Goal: Task Accomplishment & Management: Complete application form

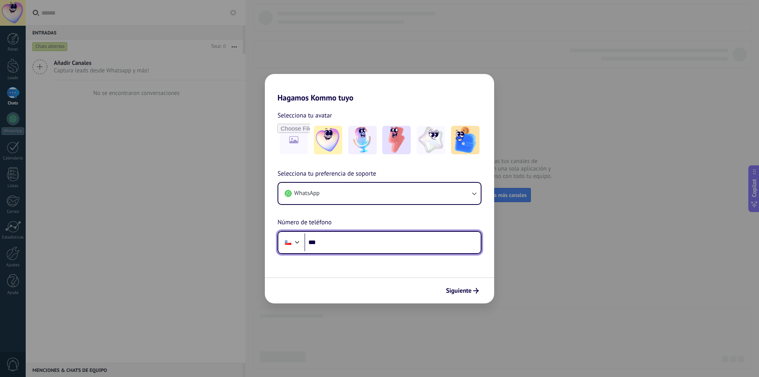
click at [360, 238] on input "***" at bounding box center [392, 242] width 176 height 18
click at [351, 237] on input "***" at bounding box center [392, 242] width 176 height 18
type input "**********"
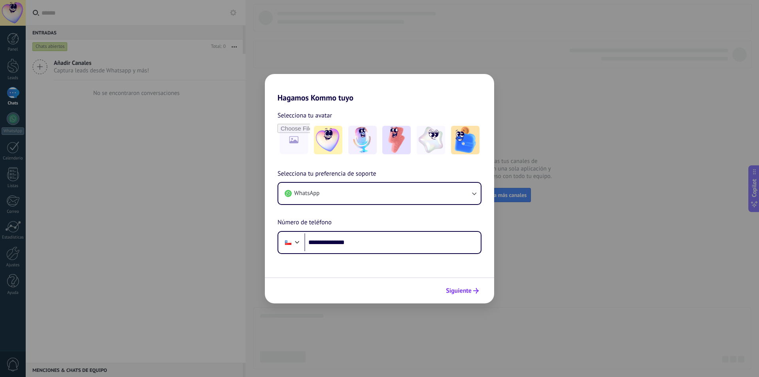
click at [462, 295] on button "Siguiente" at bounding box center [462, 290] width 40 height 13
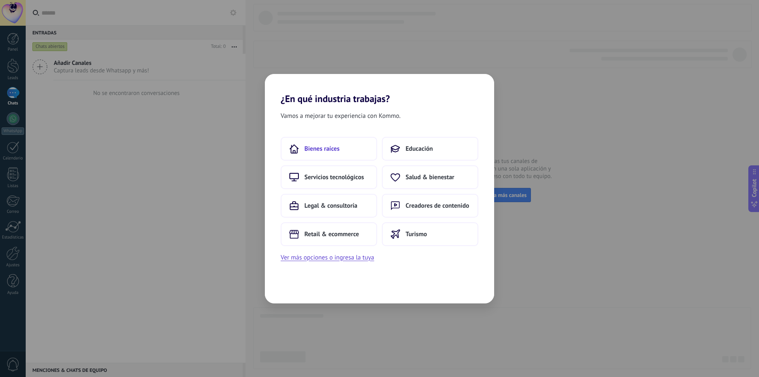
click at [336, 147] on span "Bienes raíces" at bounding box center [321, 149] width 35 height 8
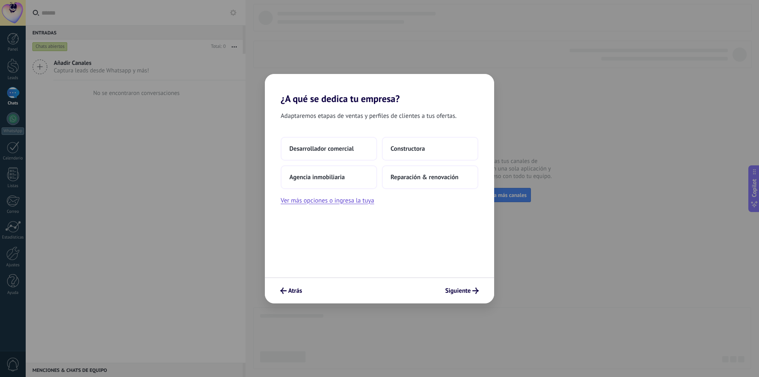
click at [286, 283] on div "Atrás Siguiente" at bounding box center [379, 290] width 229 height 26
click at [290, 288] on span "Atrás" at bounding box center [295, 291] width 14 height 6
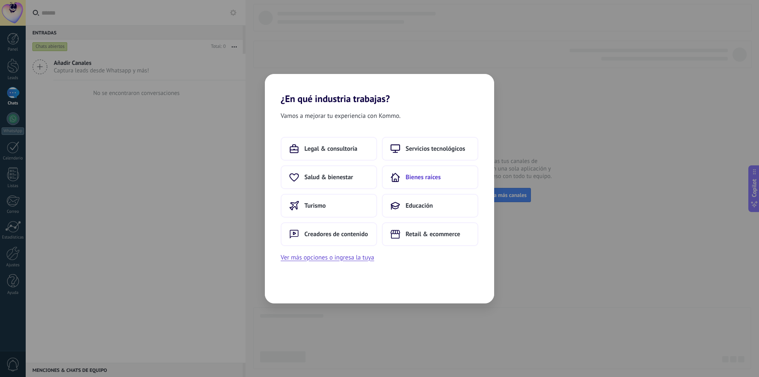
click at [396, 181] on use at bounding box center [395, 177] width 8 height 8
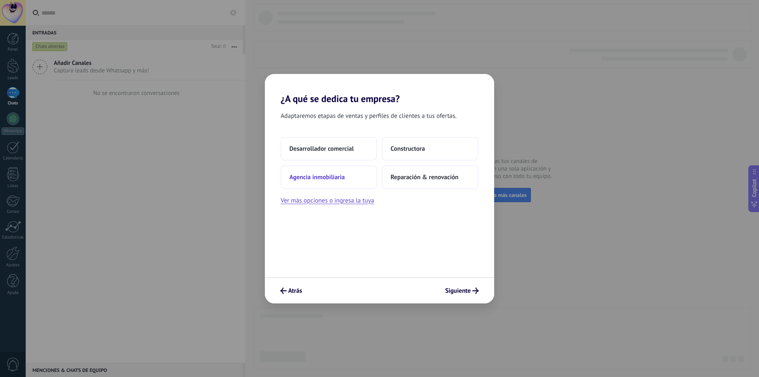
click at [332, 181] on button "Agencia inmobiliaria" at bounding box center [329, 177] width 96 height 24
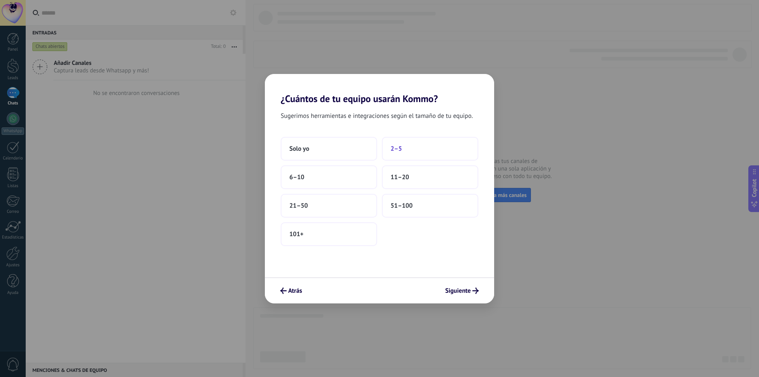
click at [401, 149] on span "2–5" at bounding box center [395, 149] width 11 height 8
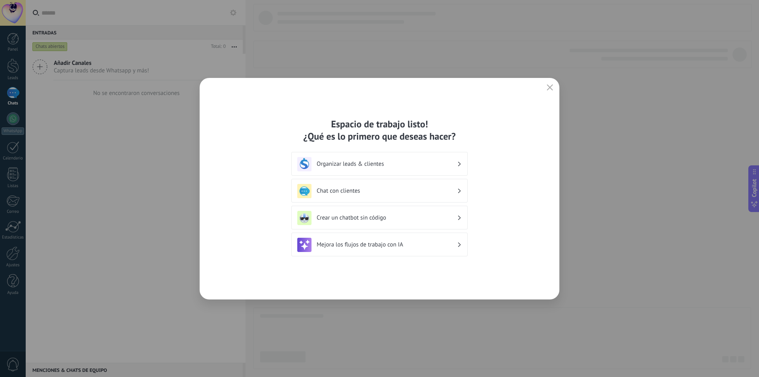
click at [376, 165] on h3 "Organizar leads & clientes" at bounding box center [387, 164] width 140 height 8
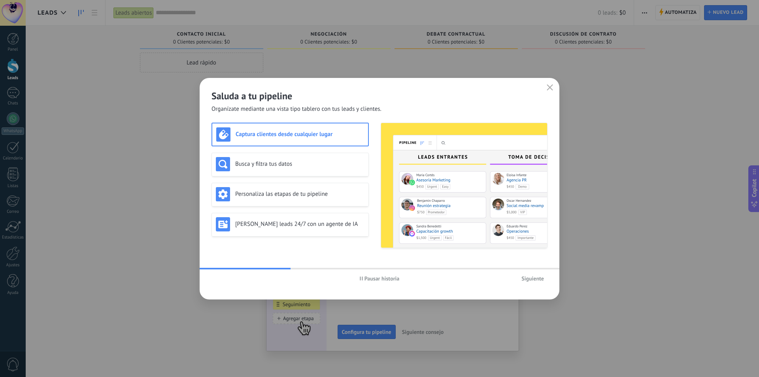
click at [335, 136] on h3 "Captura clientes desde cualquier lugar" at bounding box center [300, 134] width 128 height 8
click at [319, 168] on div "Busca y filtra tus datos" at bounding box center [290, 164] width 149 height 14
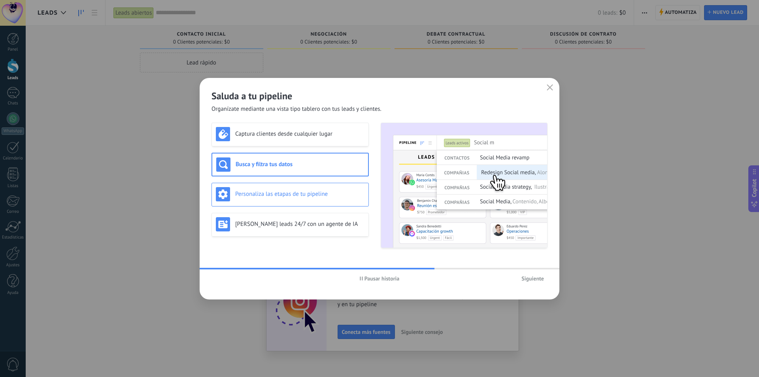
click at [295, 190] on h3 "Personaliza las etapas de tu pipeline" at bounding box center [299, 194] width 129 height 8
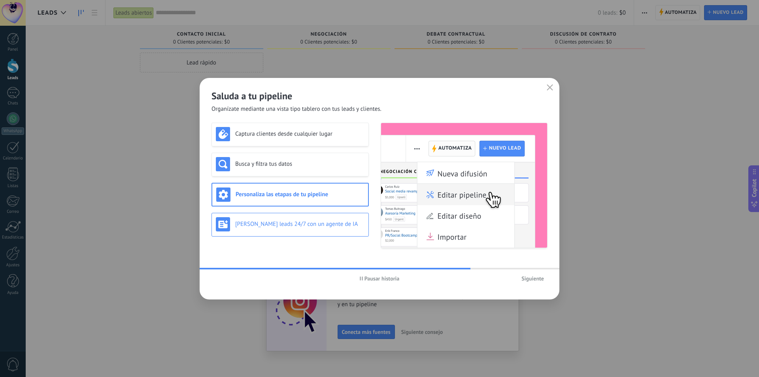
click at [309, 224] on h3 "[PERSON_NAME] leads 24/7 con un agente de IA" at bounding box center [299, 224] width 129 height 8
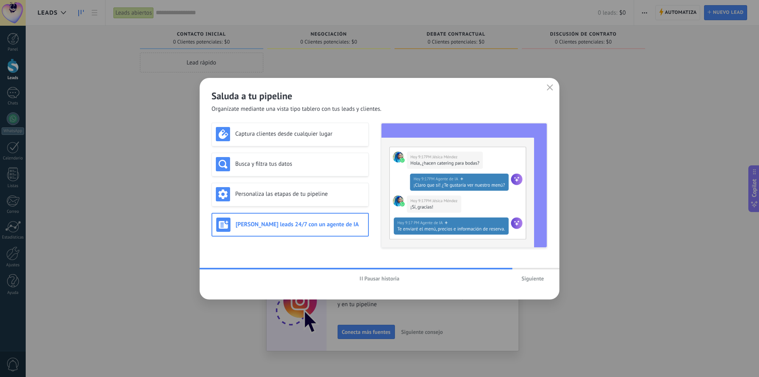
click at [380, 283] on button "Pausar historia" at bounding box center [379, 278] width 47 height 12
click at [546, 279] on button "Siguiente" at bounding box center [533, 278] width 30 height 12
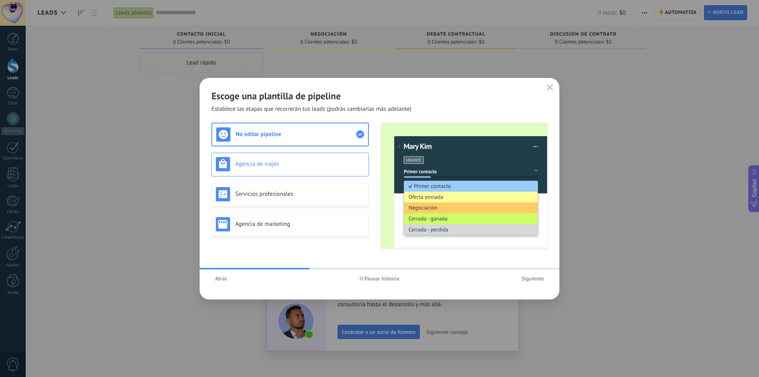
click at [317, 161] on h3 "Agencia de viajes" at bounding box center [299, 164] width 129 height 8
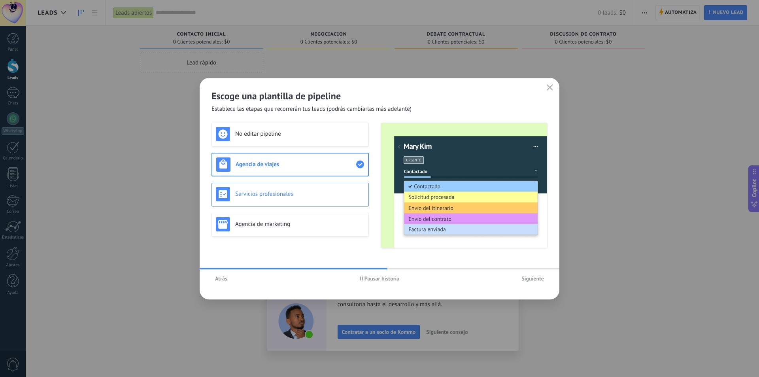
click at [306, 190] on div "Servicios profesionales" at bounding box center [290, 194] width 149 height 14
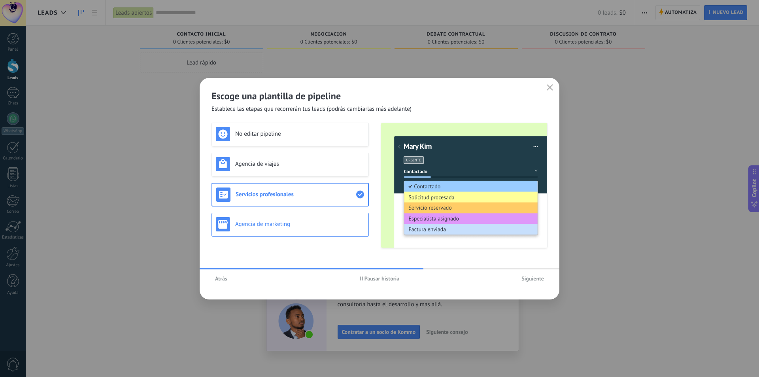
click at [300, 223] on h3 "Agencia de marketing" at bounding box center [299, 224] width 129 height 8
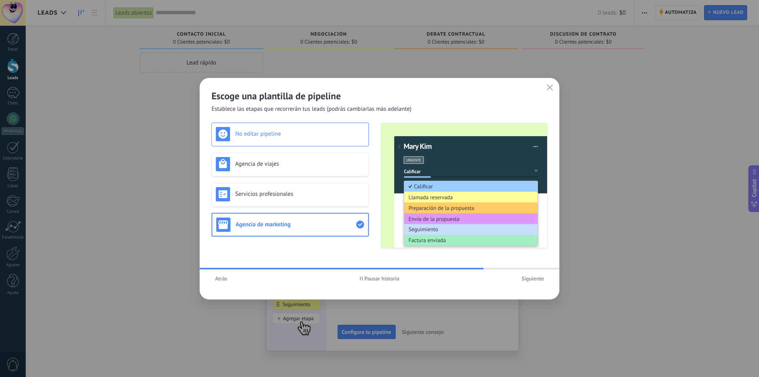
click at [309, 134] on h3 "No editar pipeline" at bounding box center [299, 134] width 129 height 8
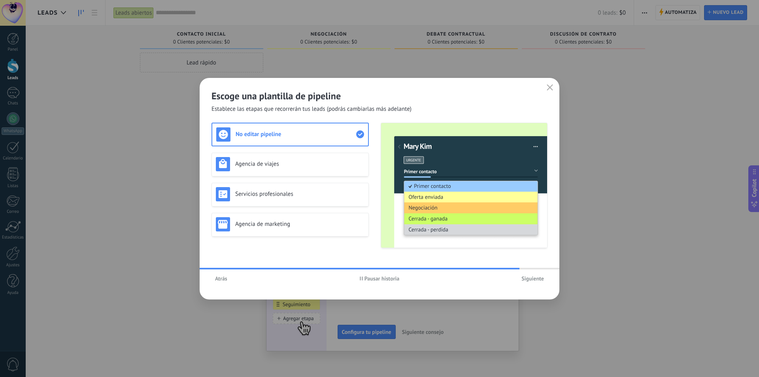
click at [528, 282] on button "Siguiente" at bounding box center [533, 278] width 30 height 12
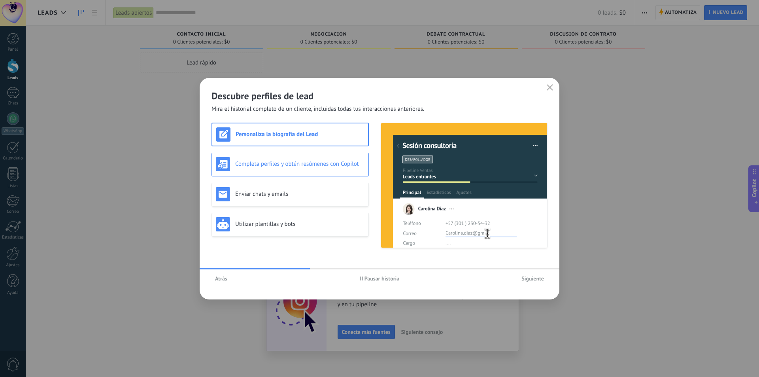
click at [315, 163] on h3 "Completa perfiles y obtén resúmenes con Copilot" at bounding box center [299, 164] width 129 height 8
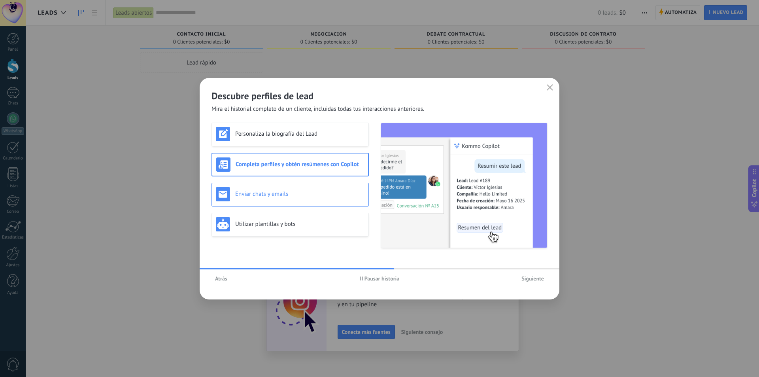
click at [296, 197] on h3 "Enviar chats y emails" at bounding box center [299, 194] width 129 height 8
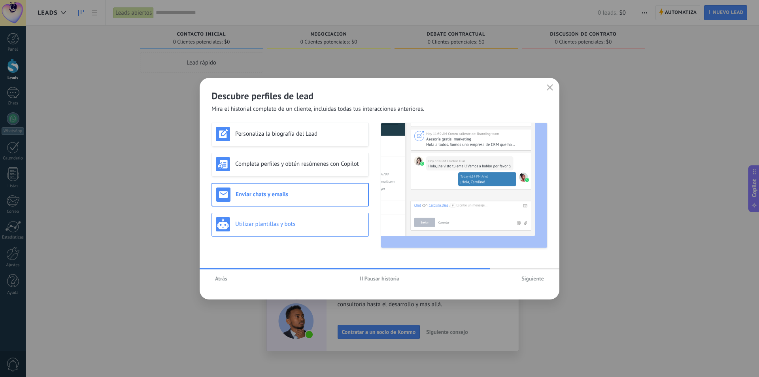
click at [282, 219] on div "Utilizar plantillas y bots" at bounding box center [290, 224] width 149 height 14
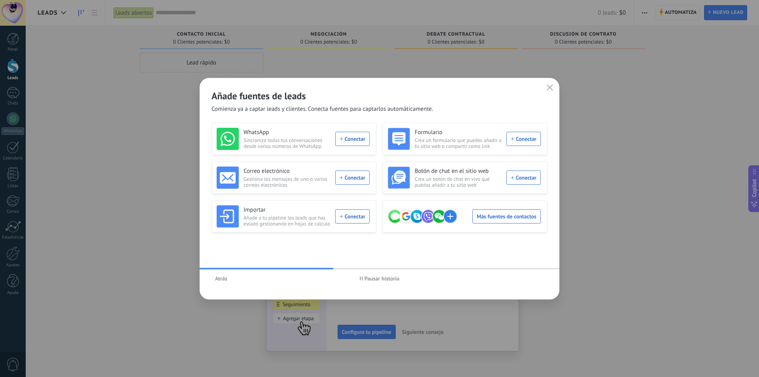
click at [375, 277] on span "Pausar historia" at bounding box center [381, 278] width 35 height 6
